Goal: Submit feedback/report problem

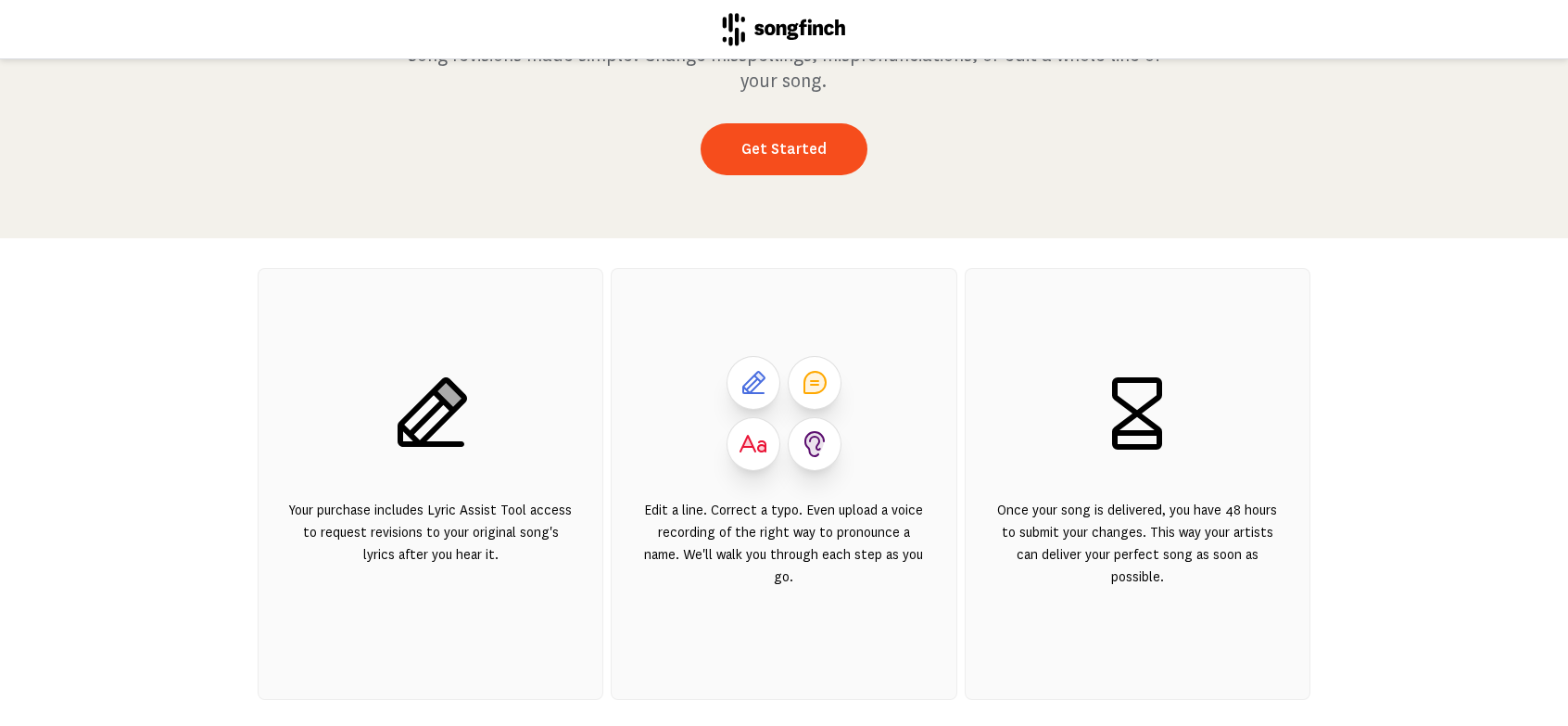
scroll to position [93, 0]
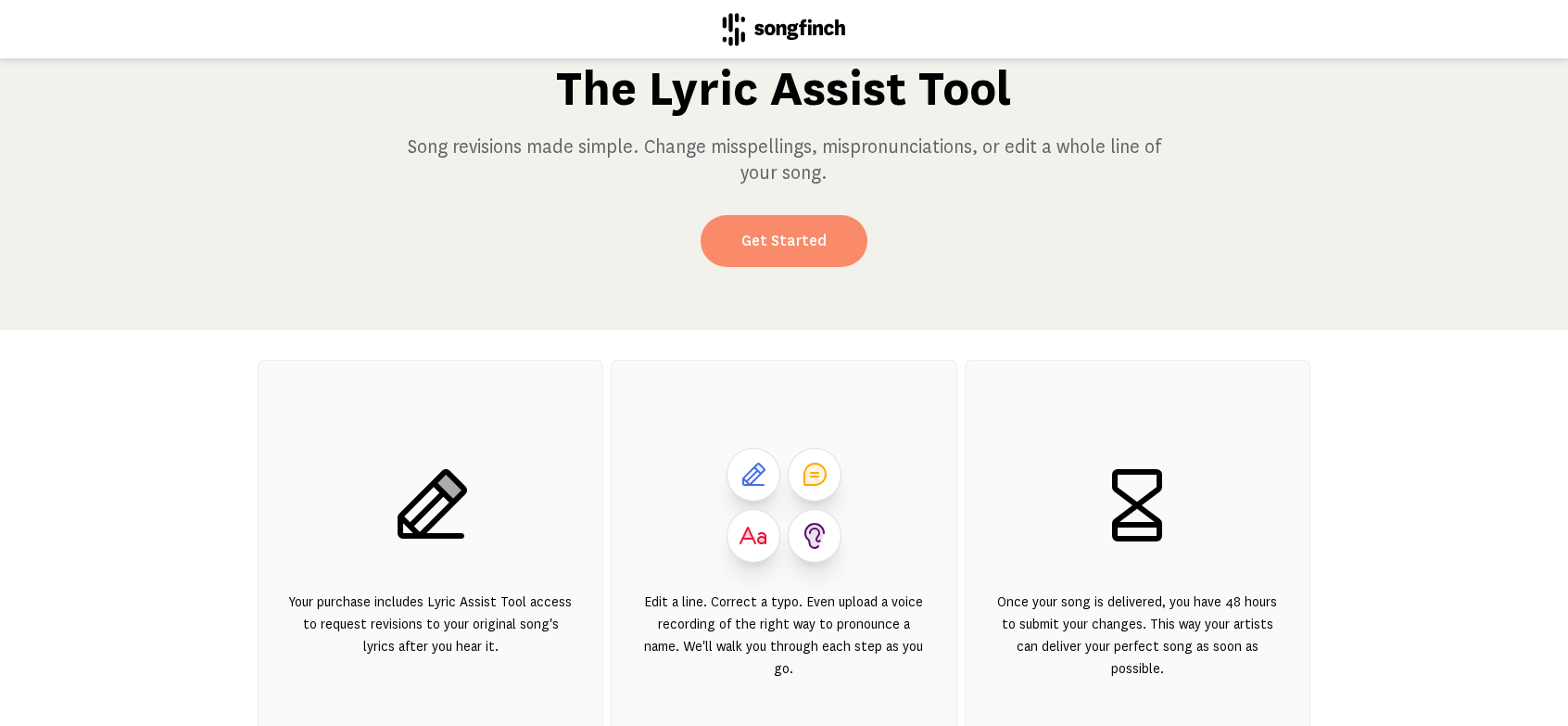
click at [788, 240] on link "Get Started" at bounding box center [784, 241] width 167 height 52
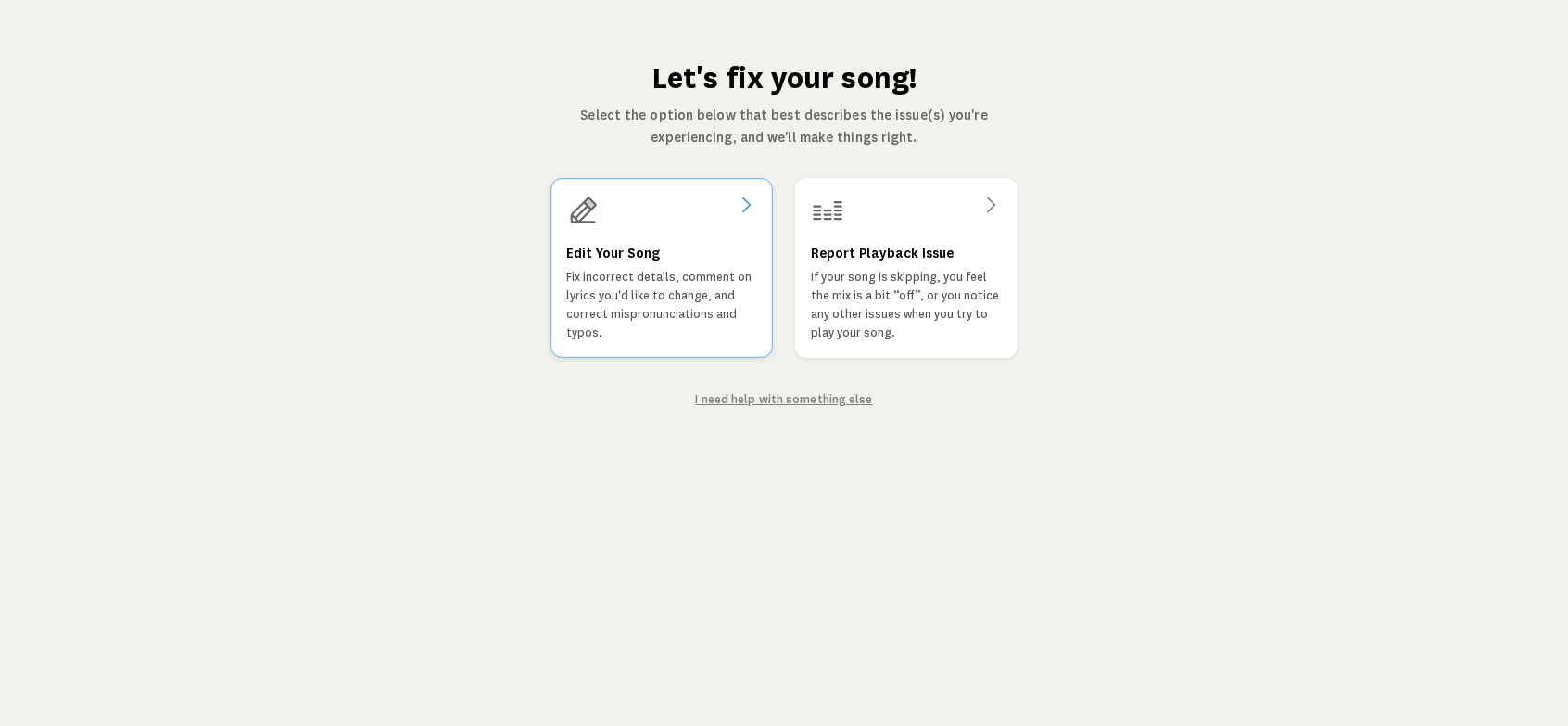
click at [629, 272] on p "Fix incorrect details, comment on lyrics you'd like to change, and correct misp…" at bounding box center [661, 304] width 191 height 74
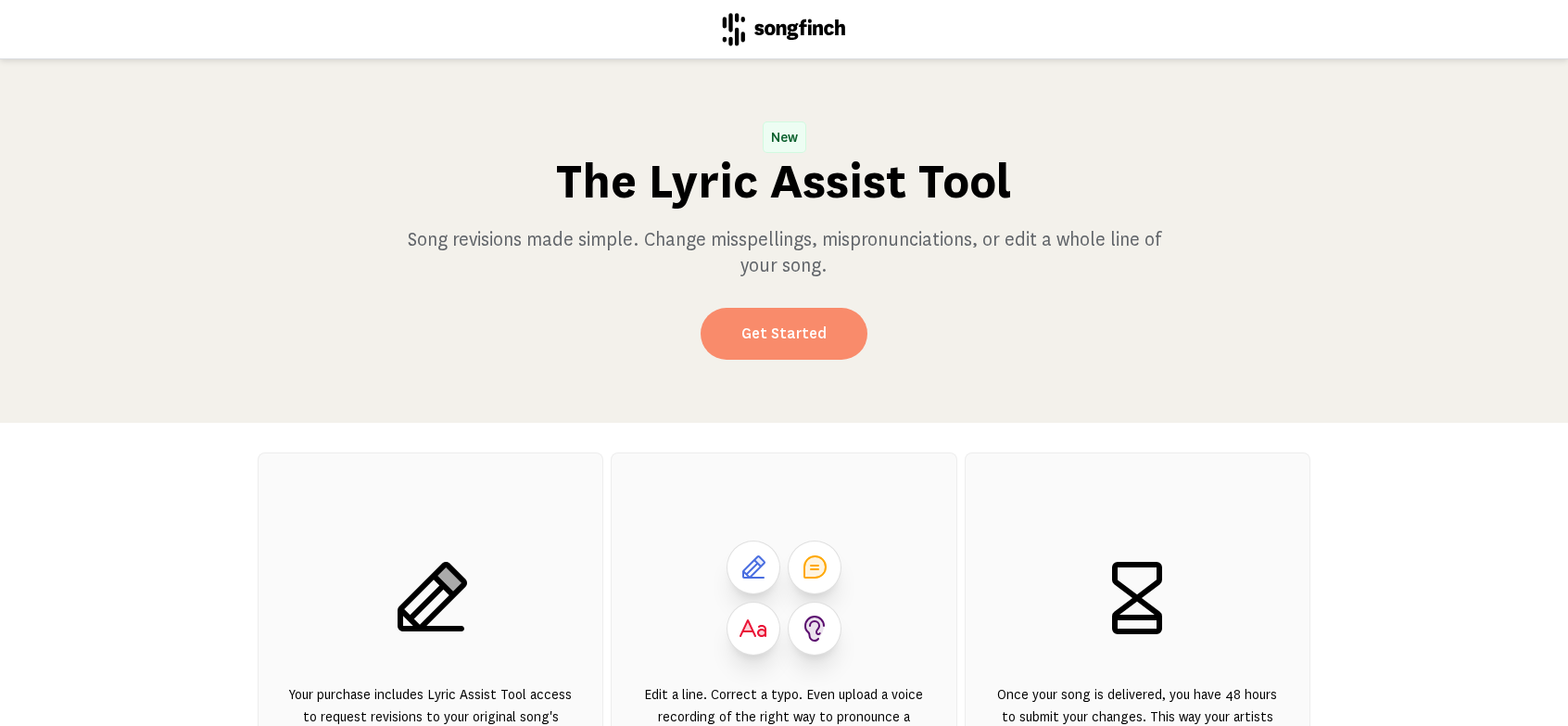
click at [780, 337] on link "Get Started" at bounding box center [784, 334] width 167 height 52
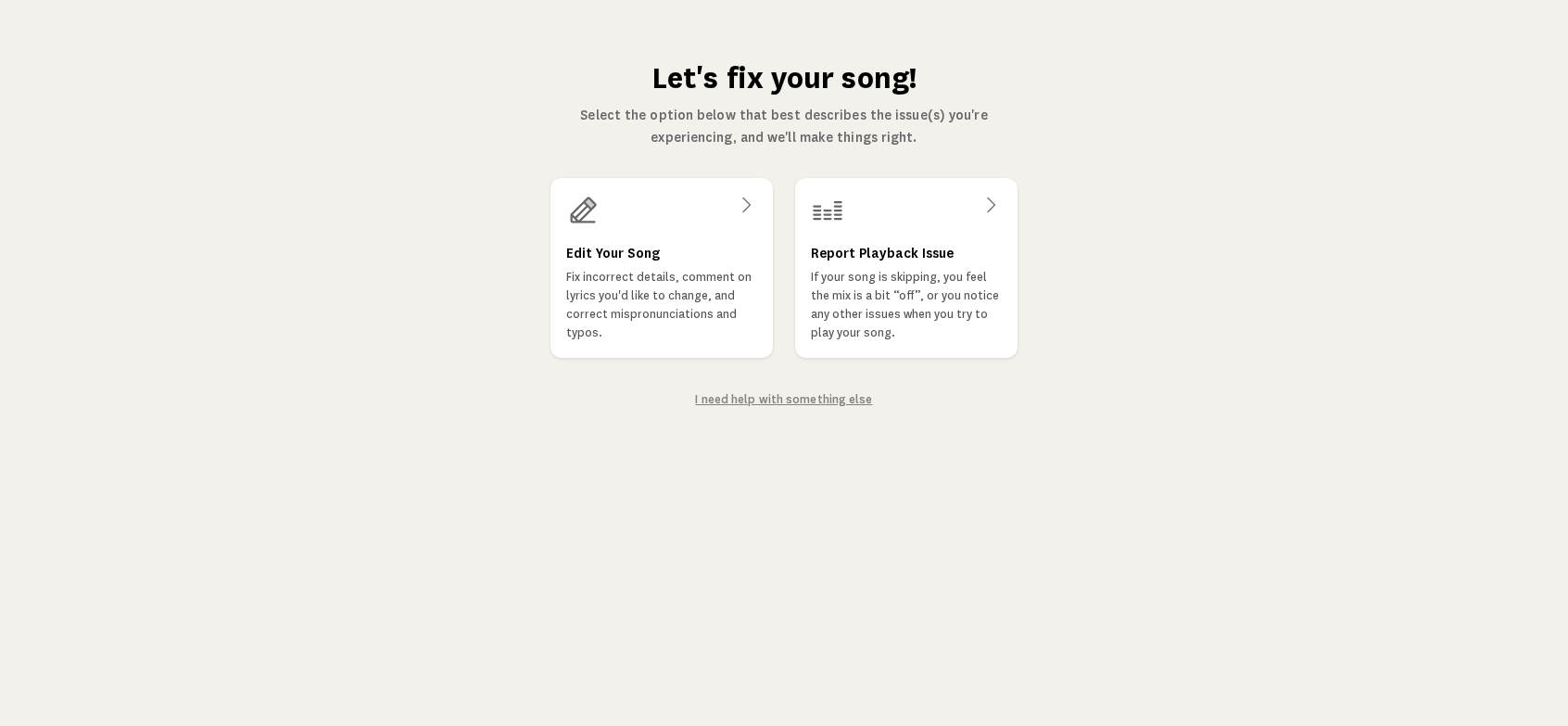
click at [779, 396] on link "I need help with something else" at bounding box center [784, 400] width 177 height 13
